Goal: Task Accomplishment & Management: Manage account settings

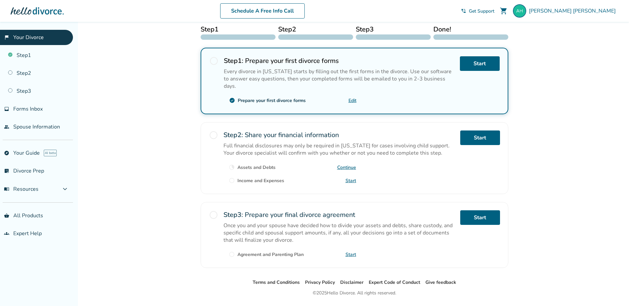
scroll to position [143, 0]
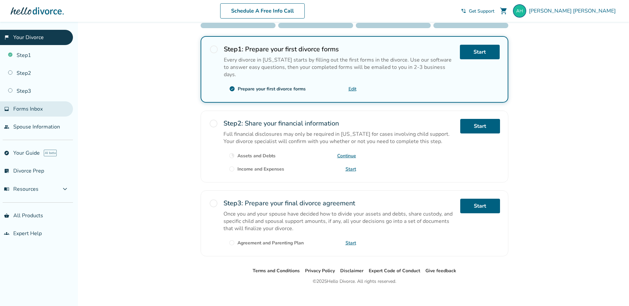
click at [34, 109] on span "Forms Inbox" at bounding box center [28, 108] width 30 height 7
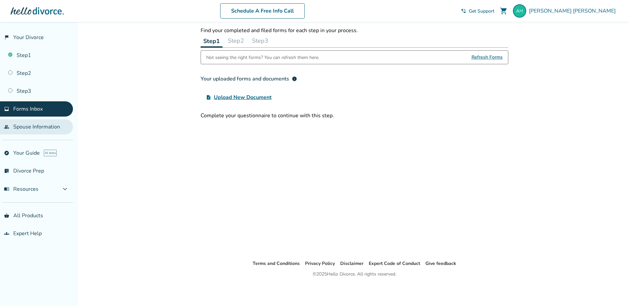
click at [43, 132] on link "people Spouse Information" at bounding box center [36, 126] width 73 height 15
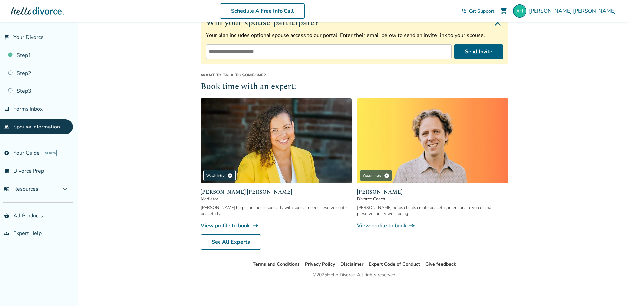
scroll to position [114, 0]
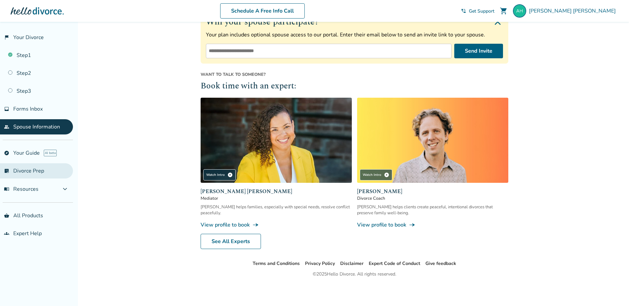
click at [31, 176] on link "list_alt_check Divorce Prep" at bounding box center [36, 170] width 73 height 15
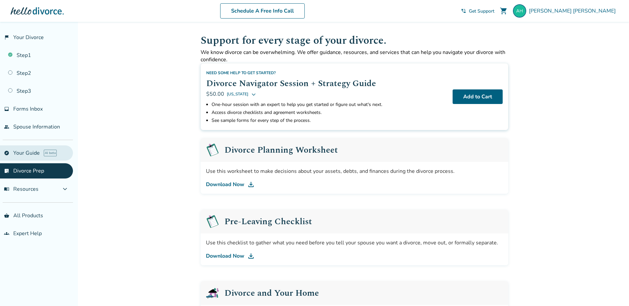
click at [27, 152] on link "explore Your Guide AI beta" at bounding box center [36, 153] width 73 height 15
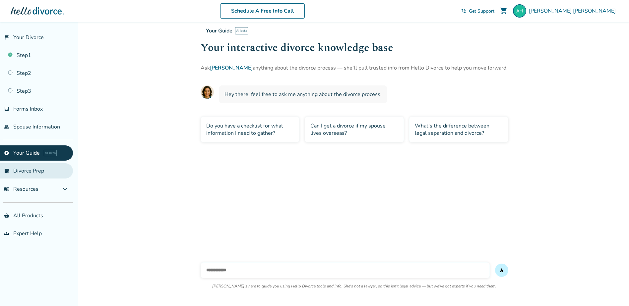
click at [30, 172] on link "list_alt_check Divorce Prep" at bounding box center [36, 170] width 73 height 15
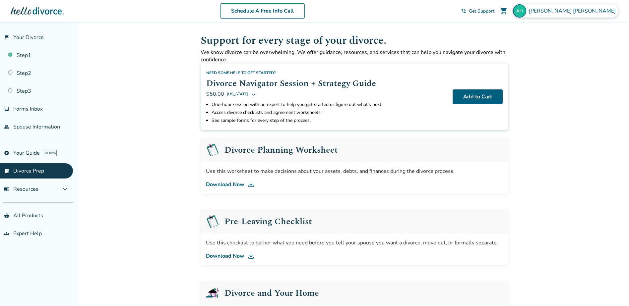
click at [599, 13] on span "[PERSON_NAME]" at bounding box center [574, 10] width 90 height 7
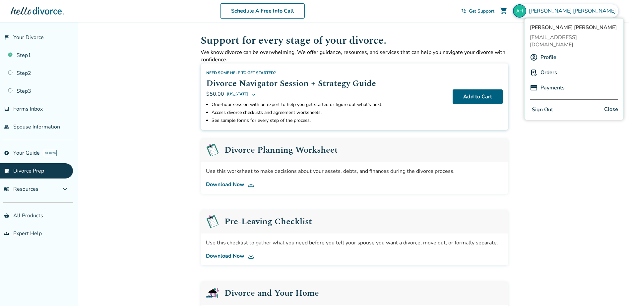
click at [551, 105] on button "Sign Out" at bounding box center [542, 110] width 25 height 10
